Goal: Task Accomplishment & Management: Complete application form

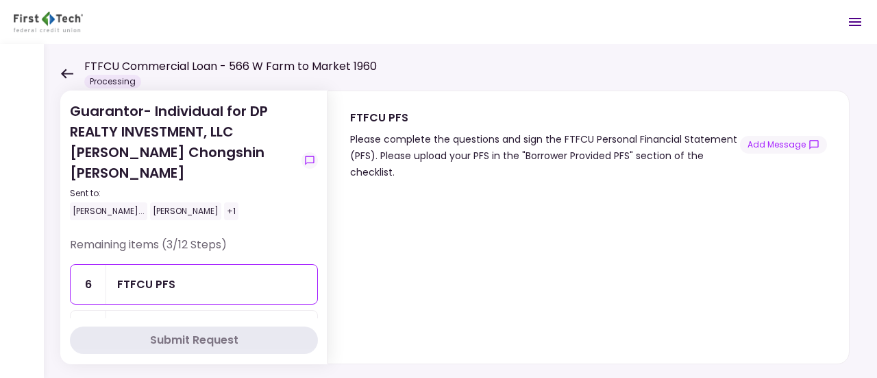
click at [66, 73] on icon at bounding box center [67, 74] width 12 height 10
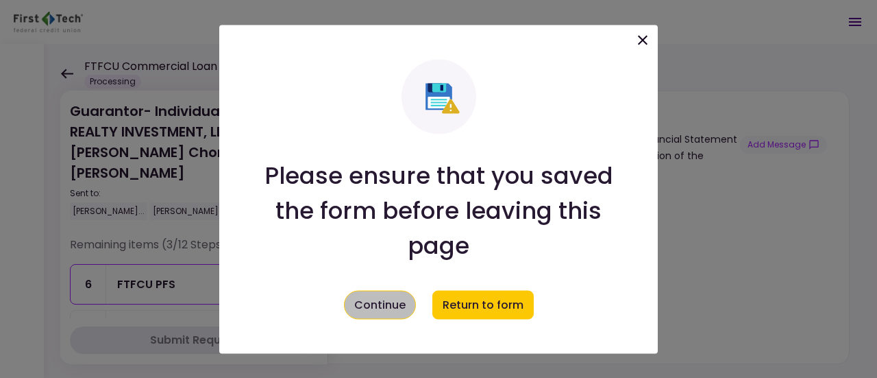
click at [355, 304] on button "Continue" at bounding box center [380, 304] width 72 height 29
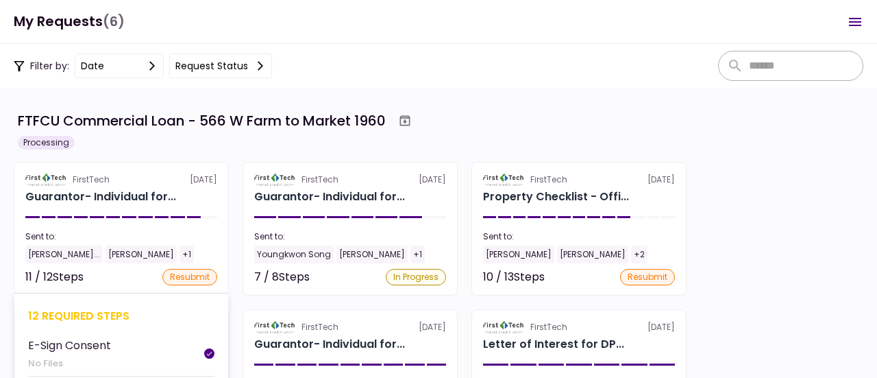
click at [160, 216] on div at bounding box center [162, 217] width 14 height 2
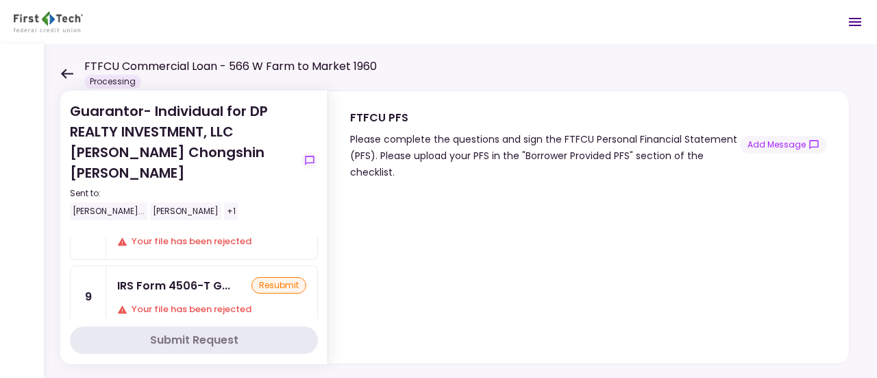
scroll to position [110, 0]
click at [161, 305] on div "Your file has been rejected" at bounding box center [211, 312] width 189 height 14
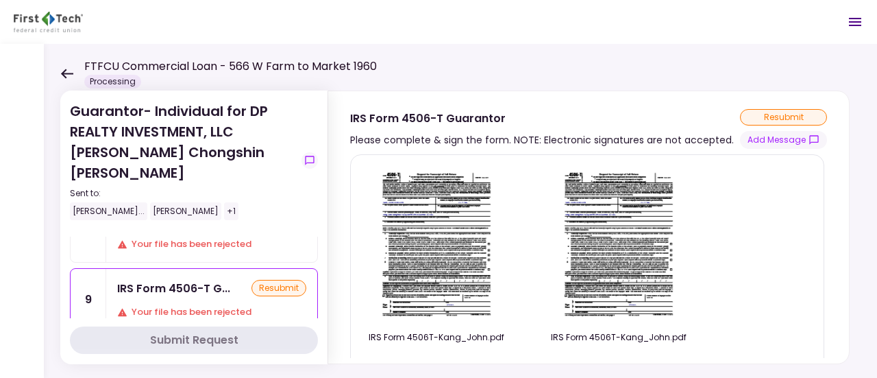
click at [436, 254] on img at bounding box center [437, 244] width 122 height 157
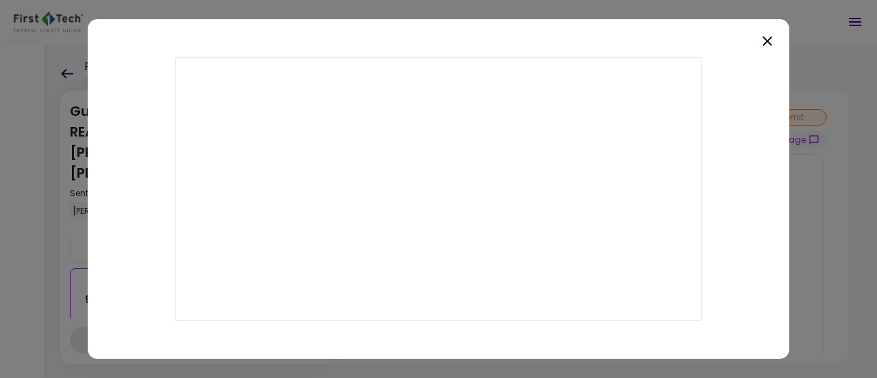
click at [770, 42] on icon at bounding box center [767, 41] width 16 height 16
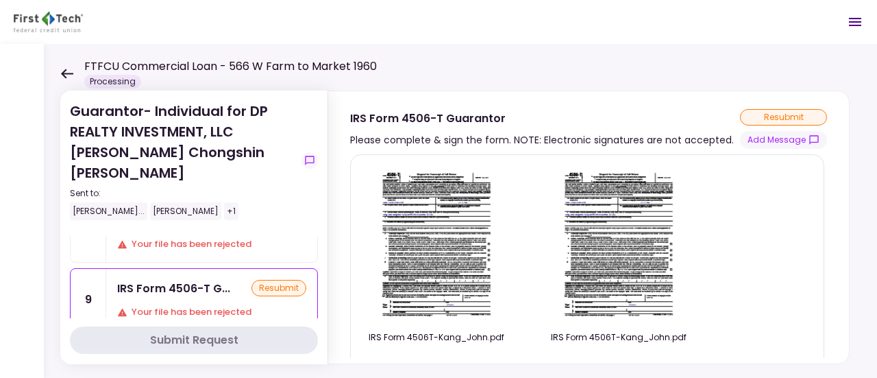
click at [631, 265] on img at bounding box center [619, 244] width 122 height 157
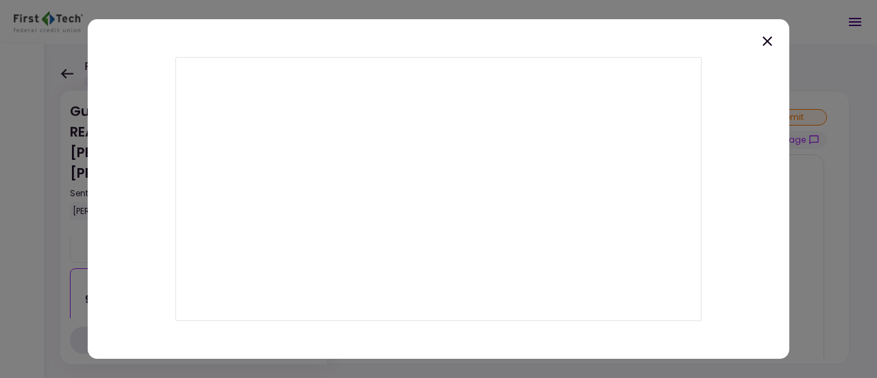
click at [770, 39] on icon at bounding box center [767, 41] width 16 height 16
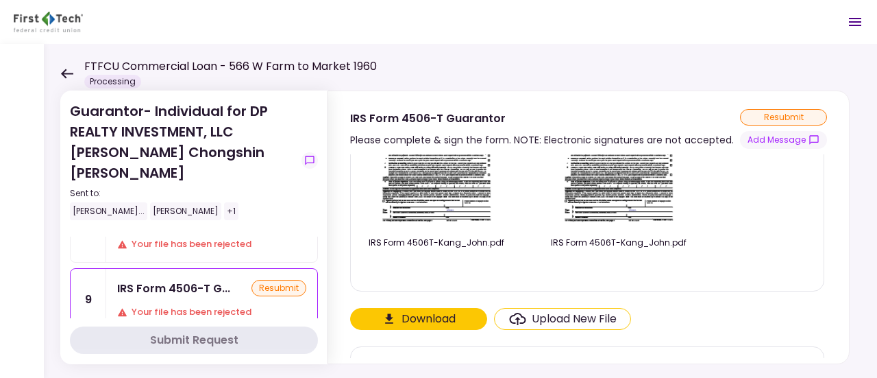
scroll to position [99, 0]
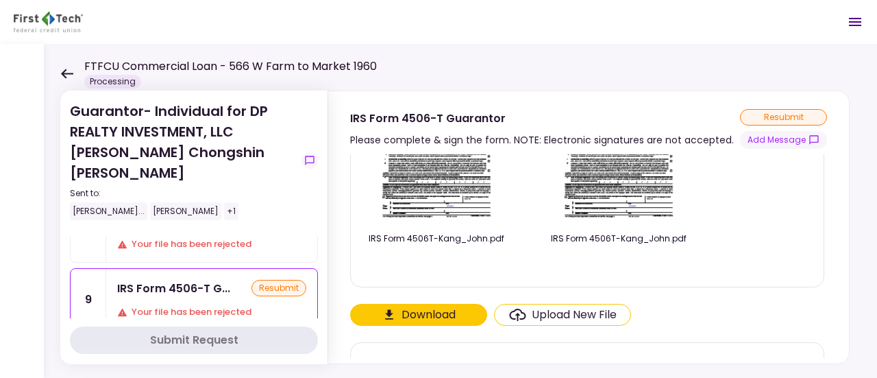
click at [548, 313] on div "Upload New File" at bounding box center [574, 314] width 85 height 16
click at [0, 0] on input "Upload New File" at bounding box center [0, 0] width 0 height 0
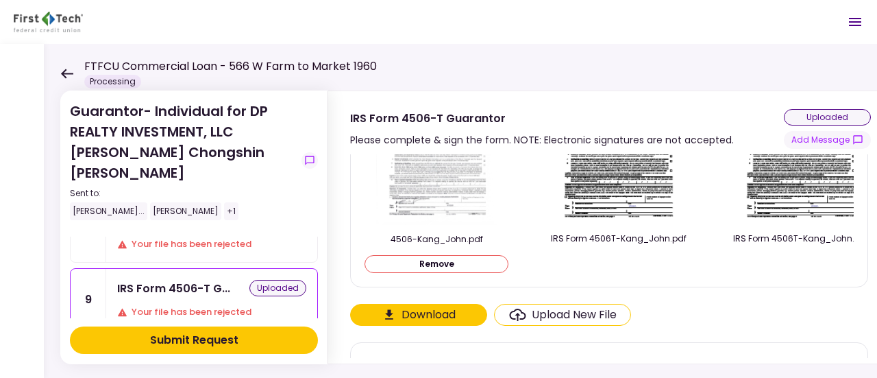
click at [430, 190] on img at bounding box center [436, 146] width 121 height 158
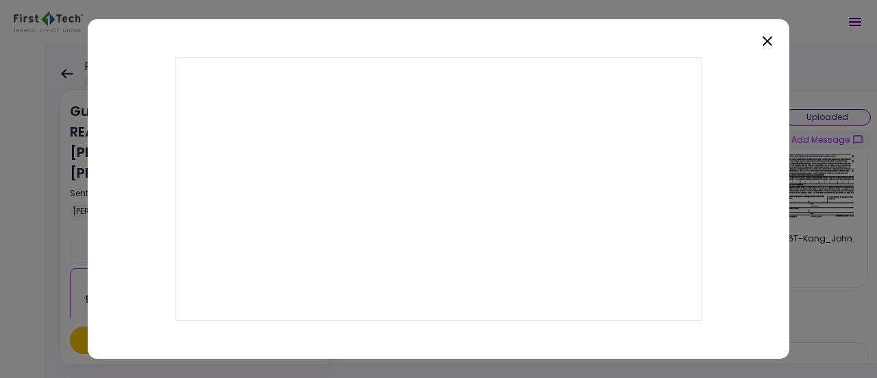
click at [766, 41] on icon at bounding box center [768, 41] width 10 height 10
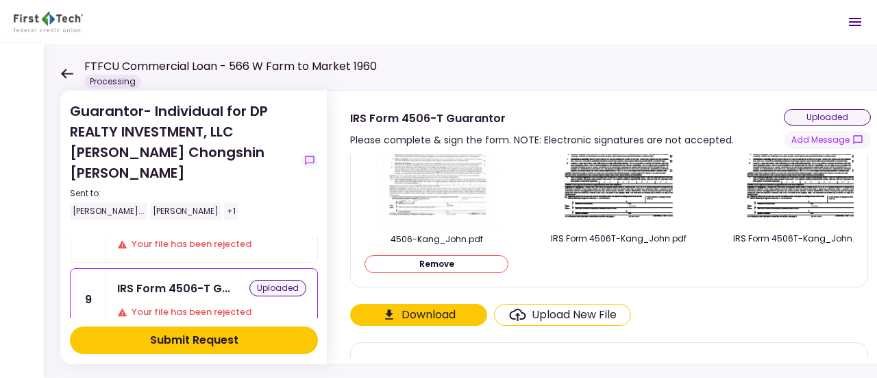
click at [627, 195] on img at bounding box center [619, 145] width 122 height 157
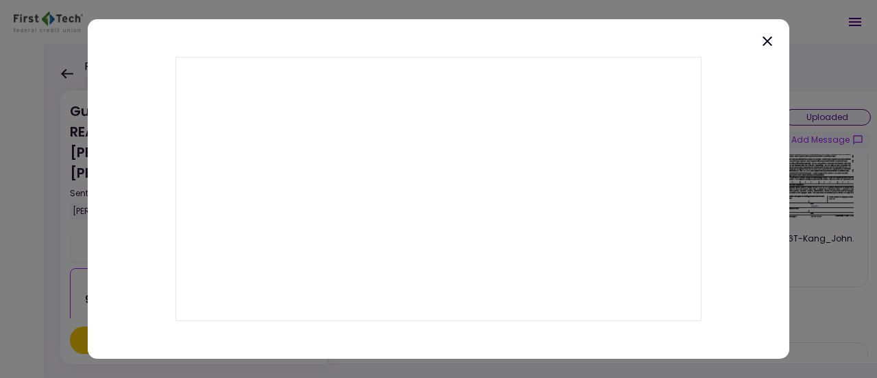
click at [770, 44] on icon at bounding box center [768, 41] width 10 height 10
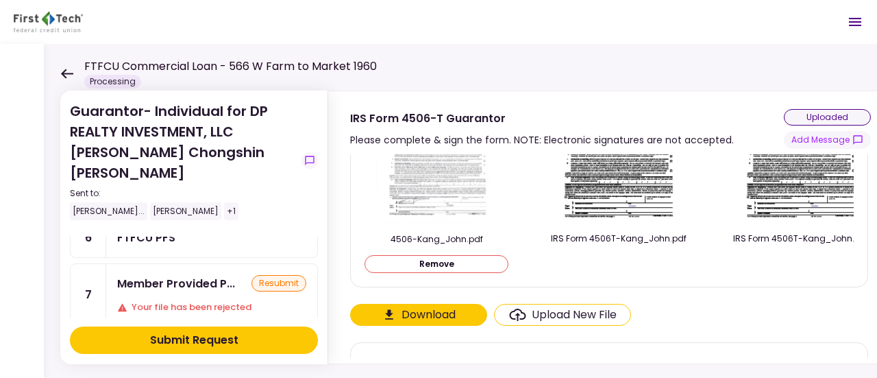
scroll to position [49, 0]
click at [163, 298] on div "Your file has been rejected" at bounding box center [211, 305] width 189 height 14
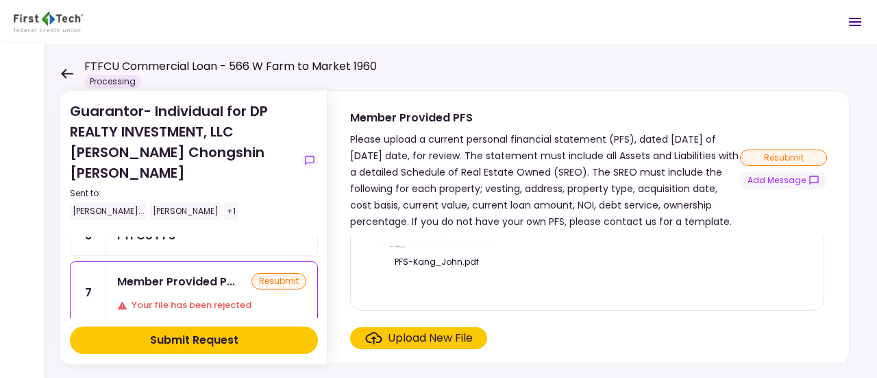
scroll to position [145, 0]
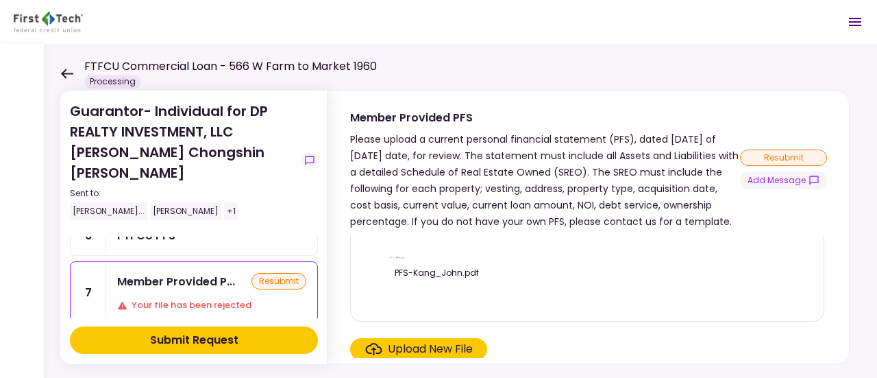
click at [460, 349] on div "Upload New File" at bounding box center [430, 349] width 85 height 16
click at [0, 0] on input "Upload New File" at bounding box center [0, 0] width 0 height 0
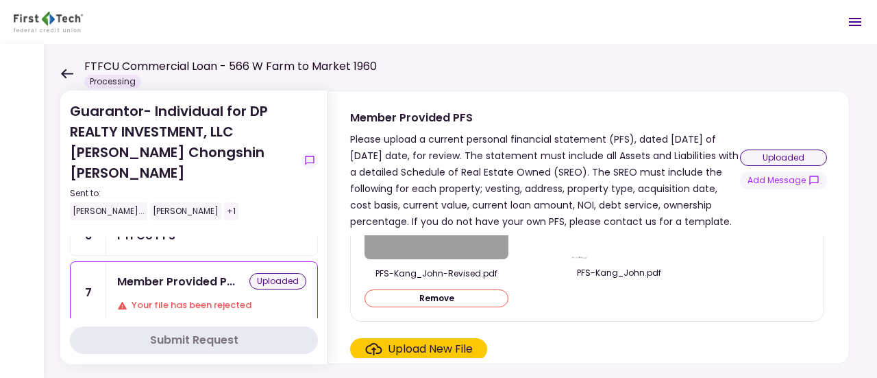
click at [453, 348] on div "Upload New File" at bounding box center [430, 349] width 85 height 16
click at [0, 0] on input "Upload New File" at bounding box center [0, 0] width 0 height 0
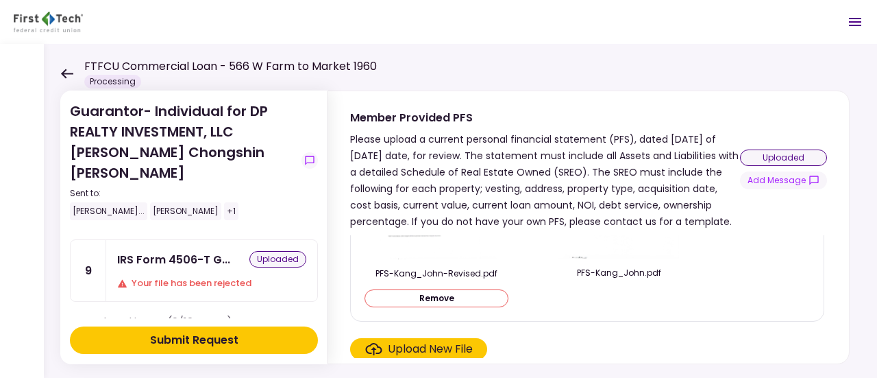
scroll to position [162, 0]
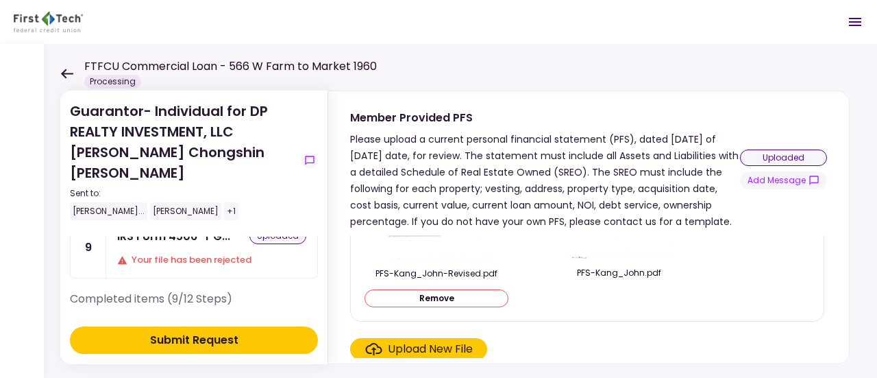
click at [220, 253] on div "Your file has been rejected" at bounding box center [211, 260] width 189 height 14
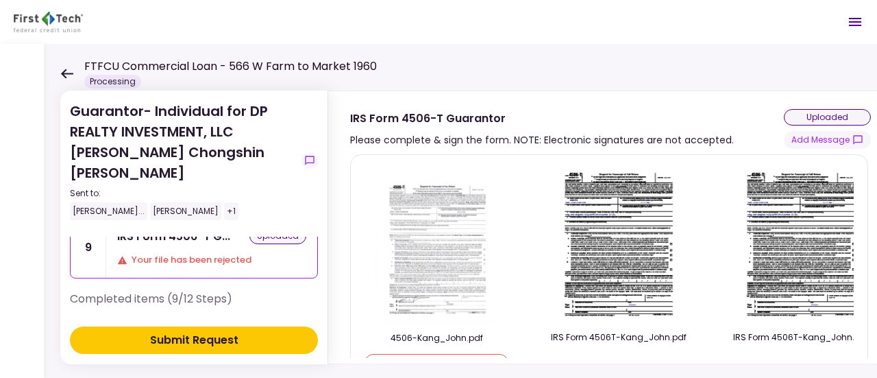
click at [202, 348] on button "Submit Request" at bounding box center [194, 339] width 248 height 27
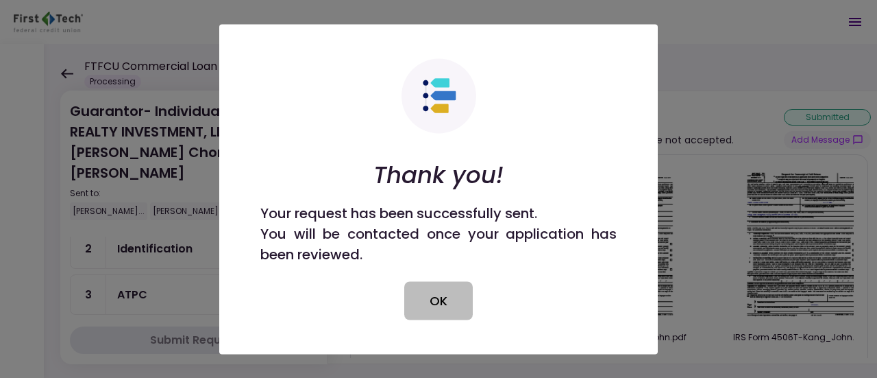
click at [450, 297] on button "OK" at bounding box center [438, 300] width 69 height 38
